Goal: Use online tool/utility: Utilize a website feature to perform a specific function

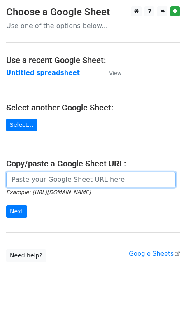
click at [22, 178] on input "url" at bounding box center [91, 180] width 170 height 16
paste input "[URL][DOMAIN_NAME]"
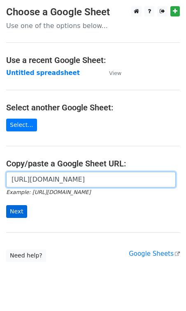
type input "[URL][DOMAIN_NAME]"
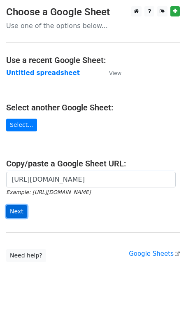
click at [20, 209] on input "Next" at bounding box center [16, 211] width 21 height 13
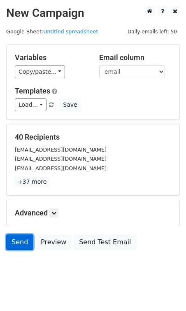
click at [18, 242] on link "Send" at bounding box center [19, 243] width 27 height 16
